Goal: Task Accomplishment & Management: Manage account settings

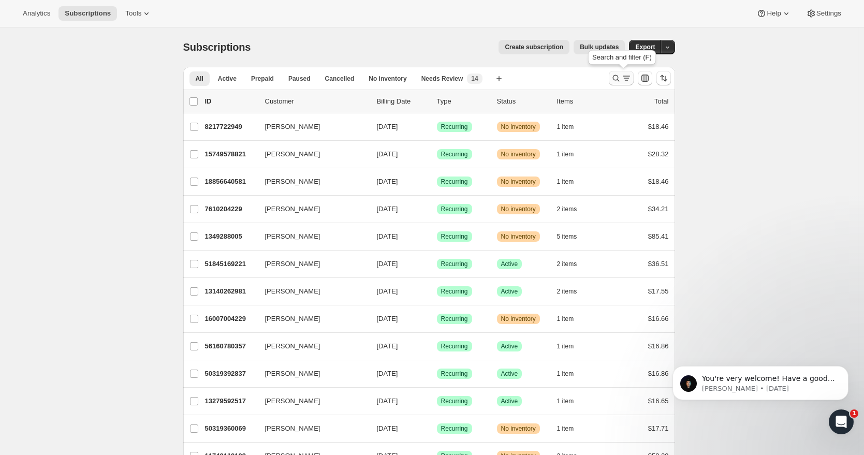
click at [619, 79] on icon "Search and filter results" at bounding box center [616, 78] width 10 height 10
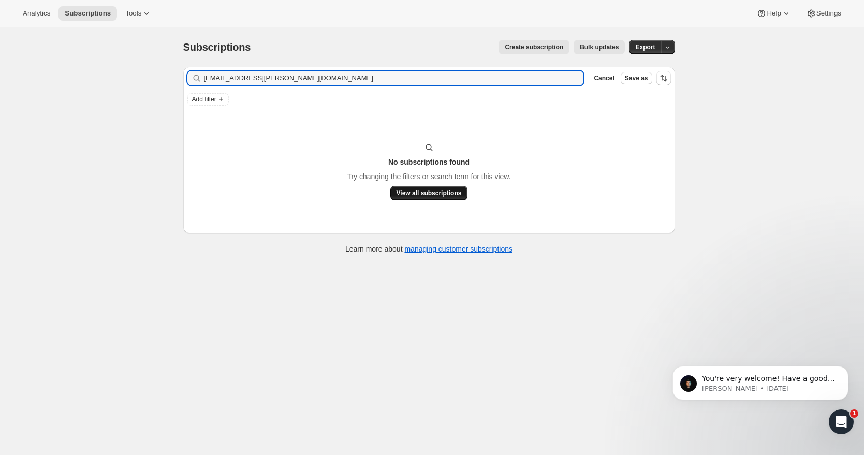
type input "[EMAIL_ADDRESS][PERSON_NAME][DOMAIN_NAME]"
click at [433, 194] on span "View all subscriptions" at bounding box center [429, 193] width 65 height 8
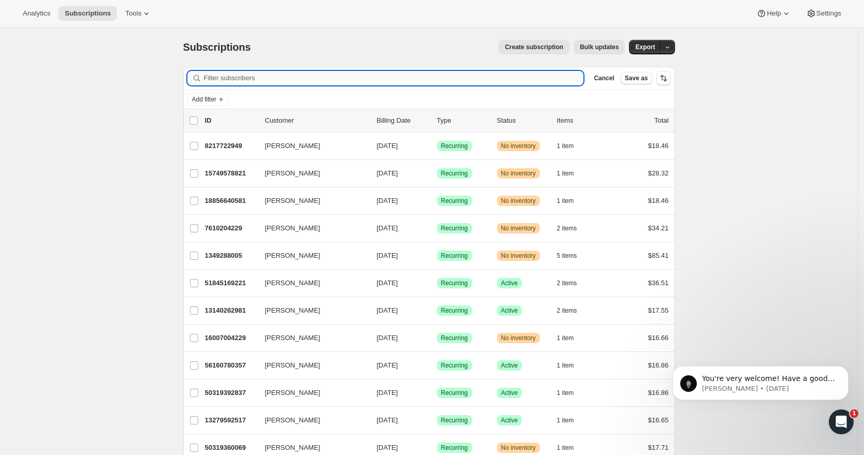
click at [216, 78] on input "Filter subscribers" at bounding box center [394, 78] width 380 height 14
paste input "[PERSON_NAME]"
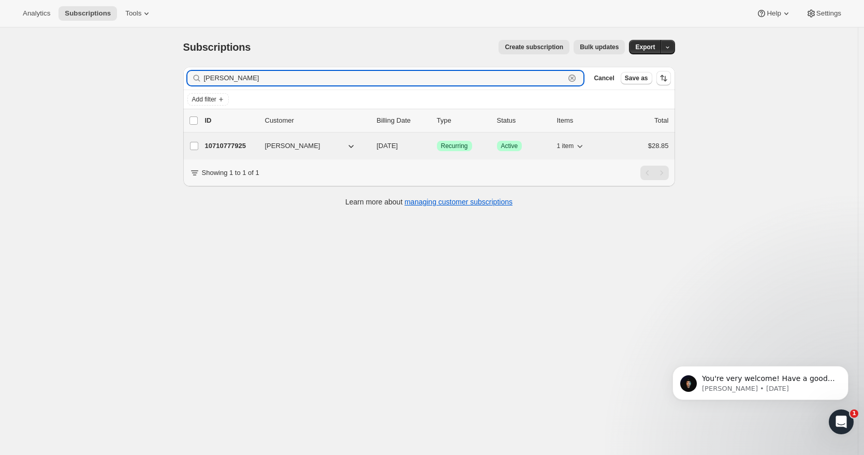
type input "[PERSON_NAME]"
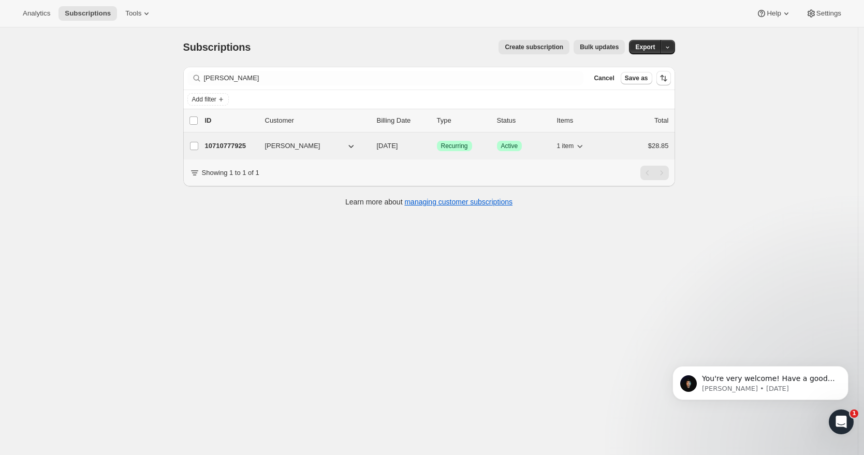
click at [236, 143] on p "10710777925" at bounding box center [231, 146] width 52 height 10
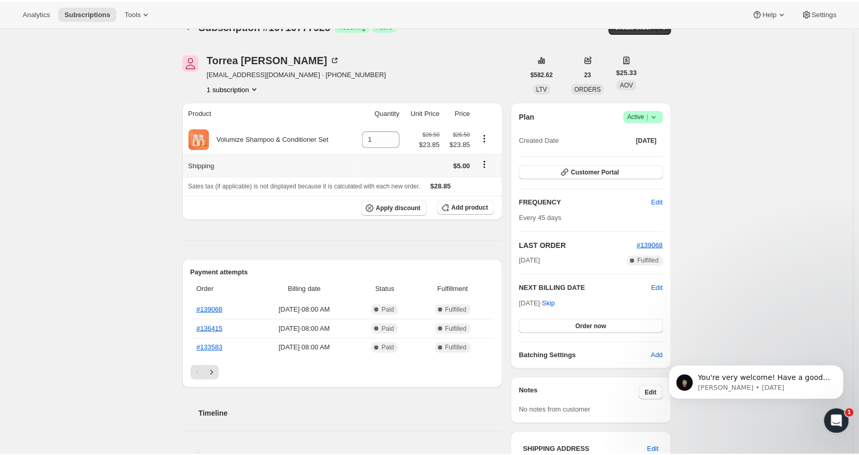
scroll to position [23, 0]
